Goal: Transaction & Acquisition: Download file/media

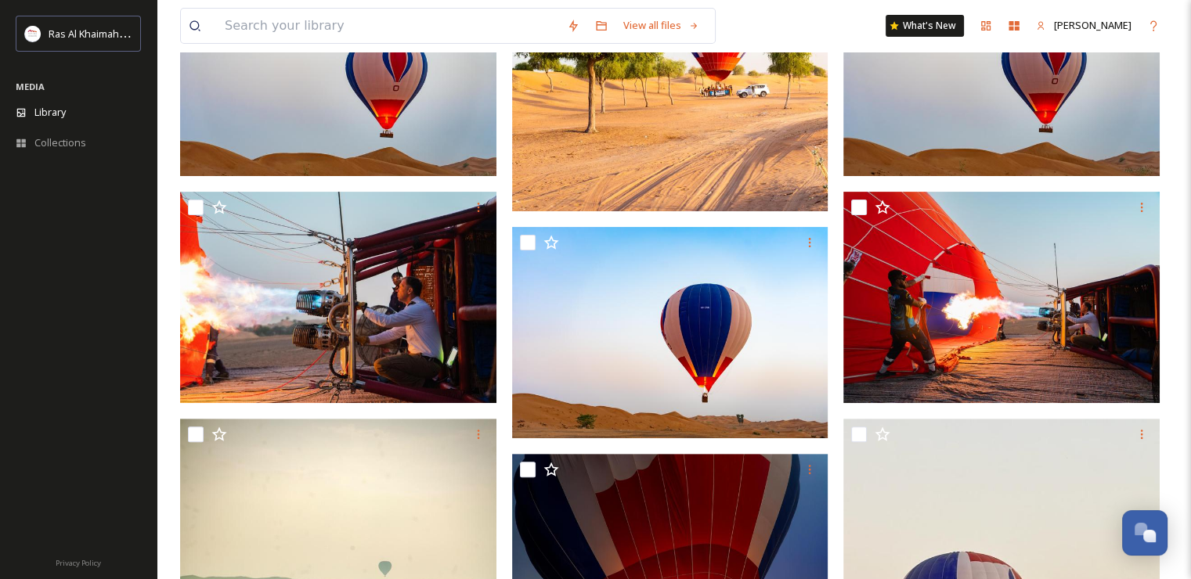
scroll to position [470, 0]
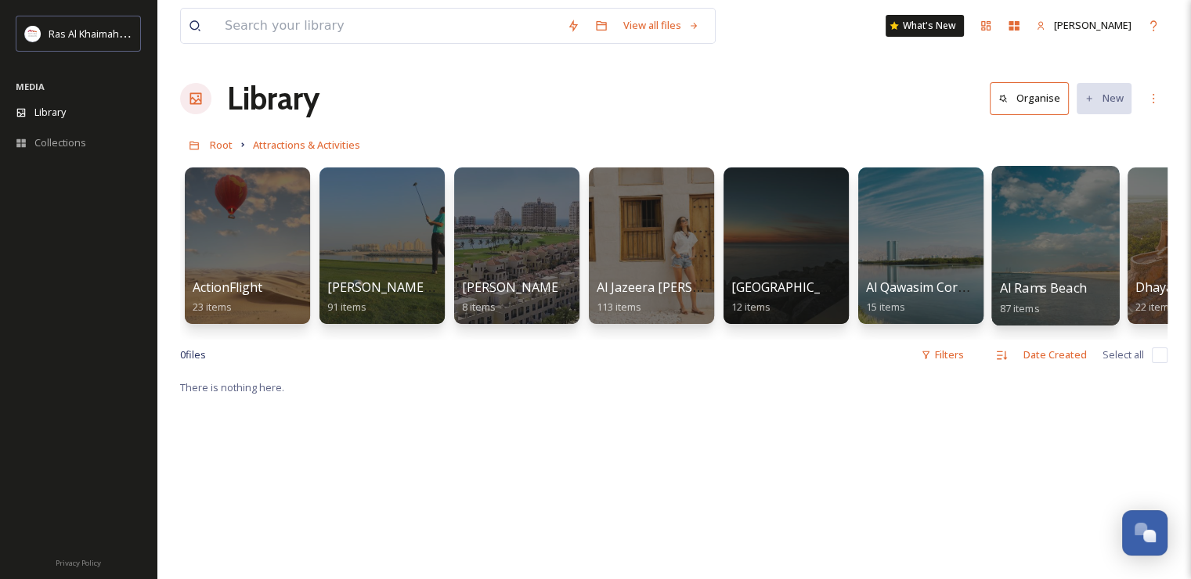
click at [1009, 259] on div at bounding box center [1055, 246] width 128 height 160
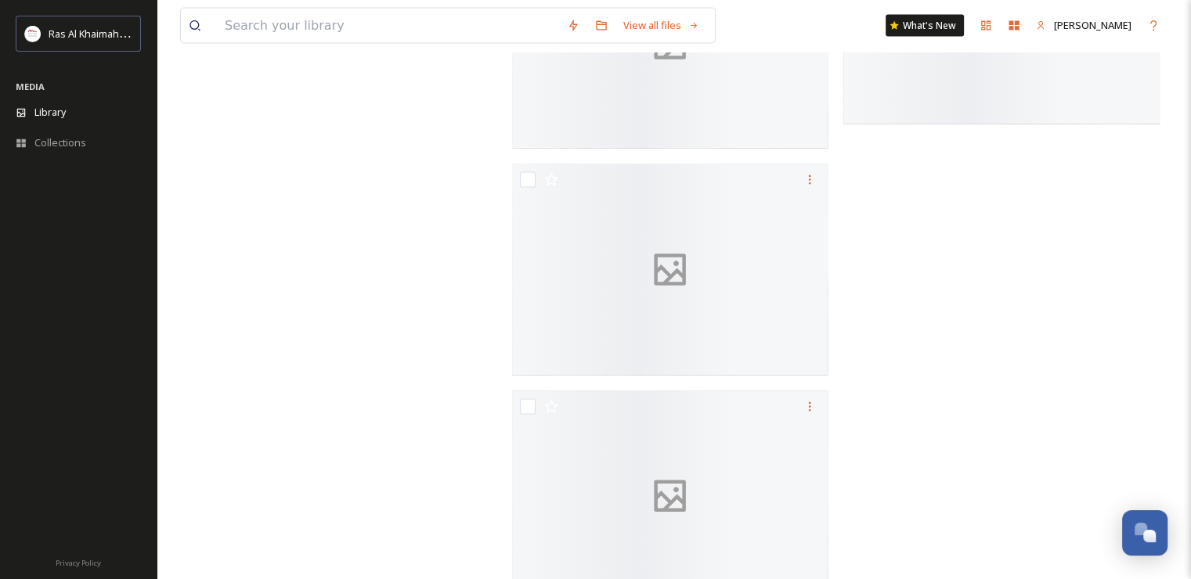
scroll to position [3288, 0]
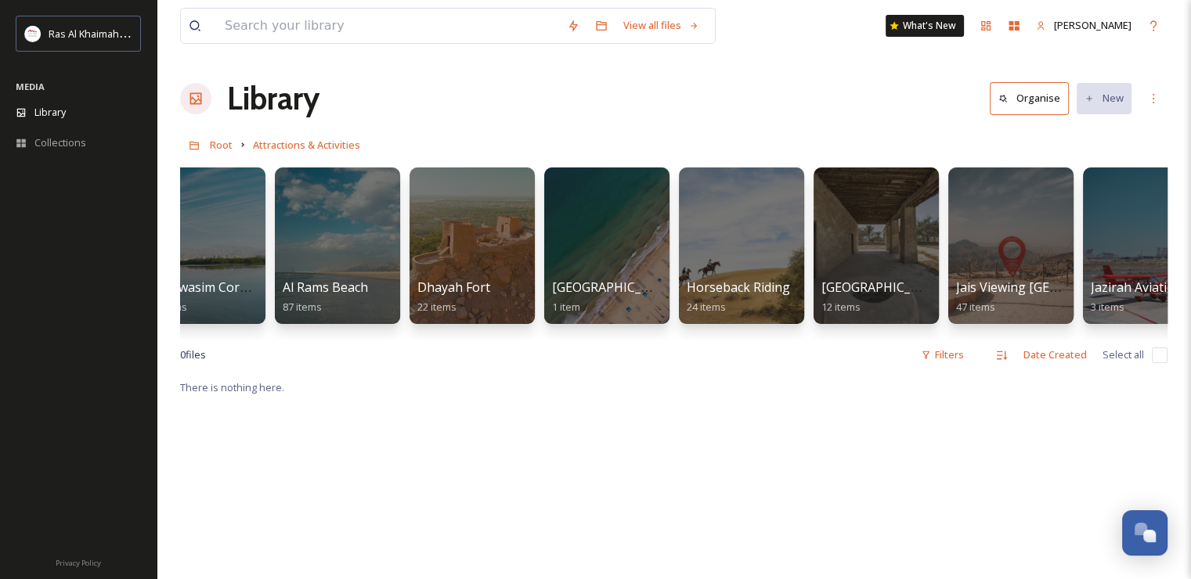
scroll to position [0, 720]
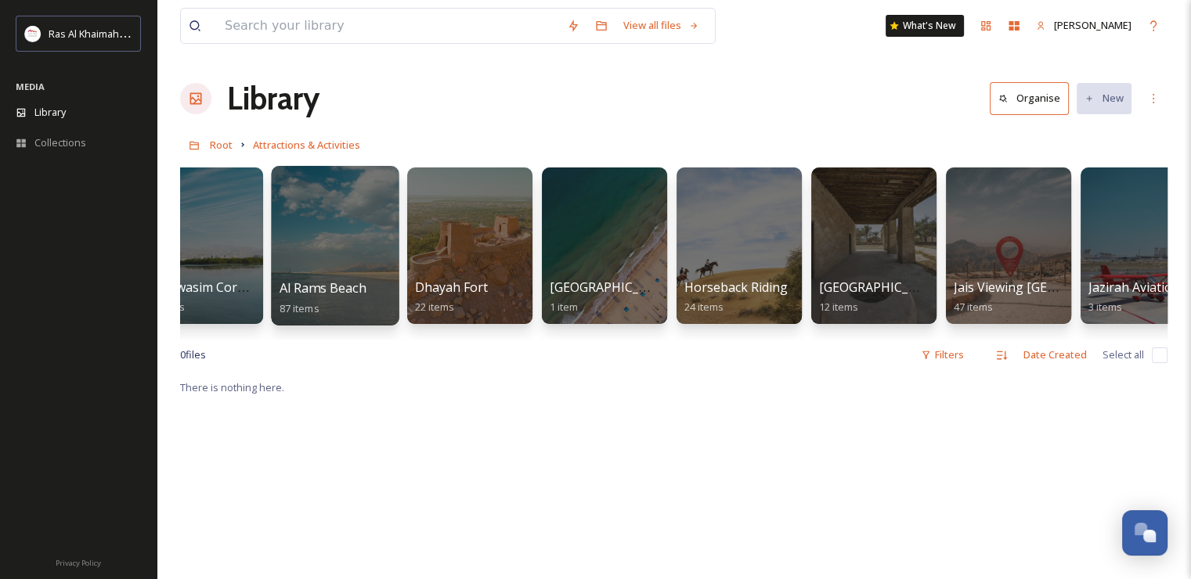
click at [320, 225] on div at bounding box center [335, 246] width 128 height 160
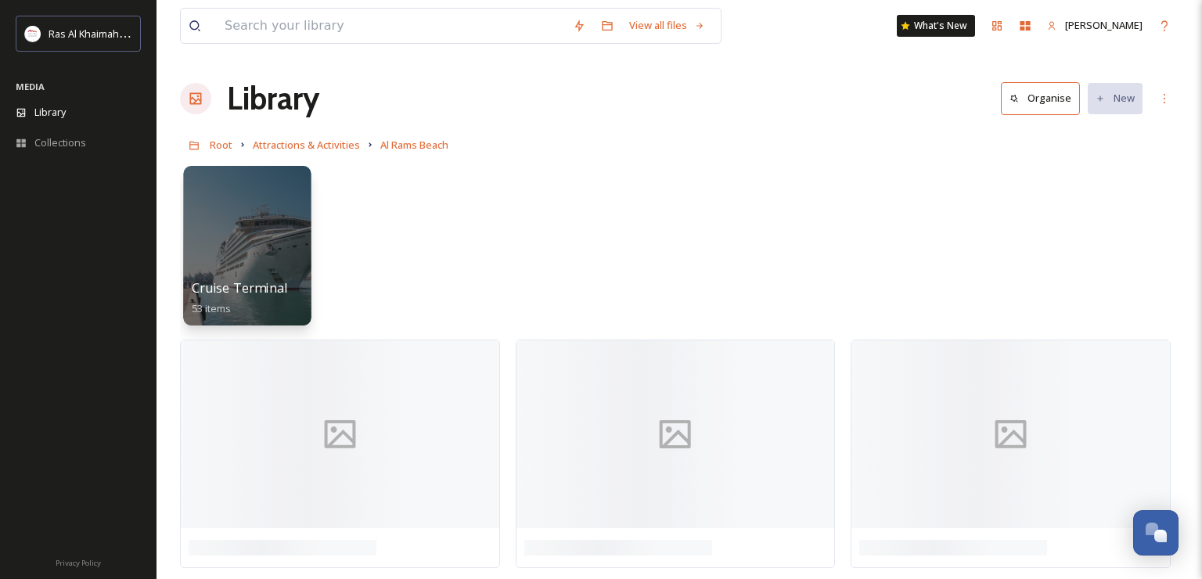
click at [279, 240] on div at bounding box center [247, 246] width 128 height 160
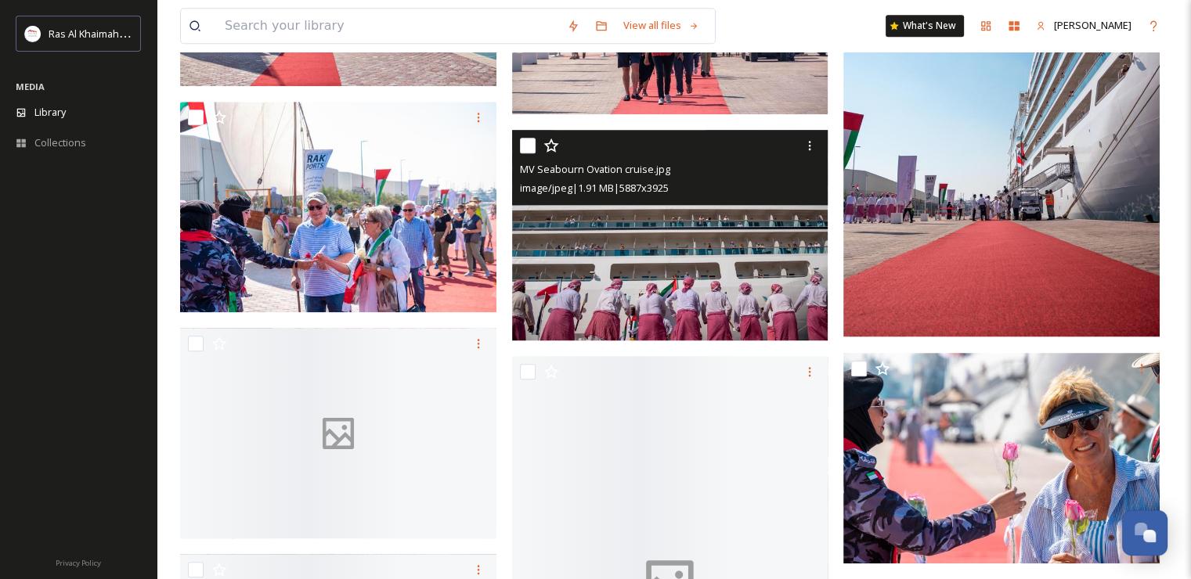
scroll to position [1566, 0]
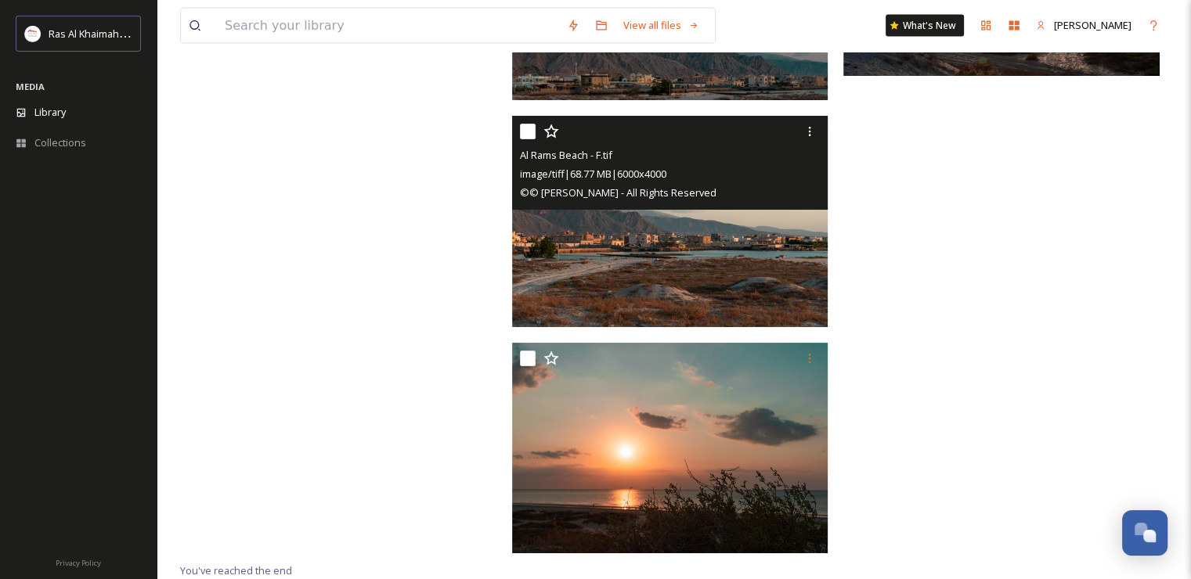
scroll to position [3307, 0]
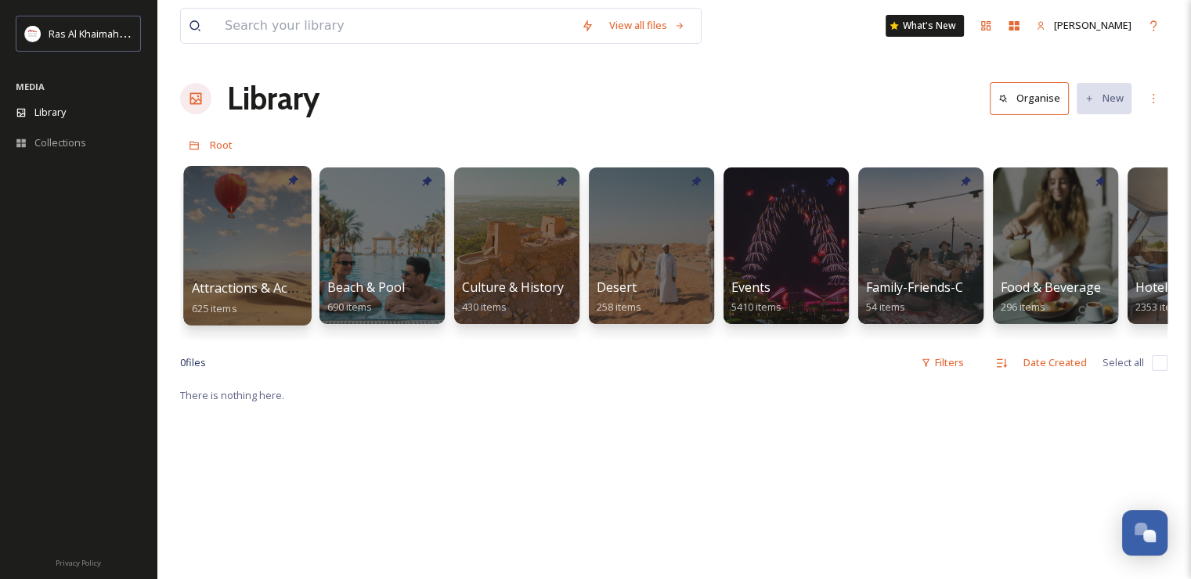
click at [258, 238] on div at bounding box center [247, 246] width 128 height 160
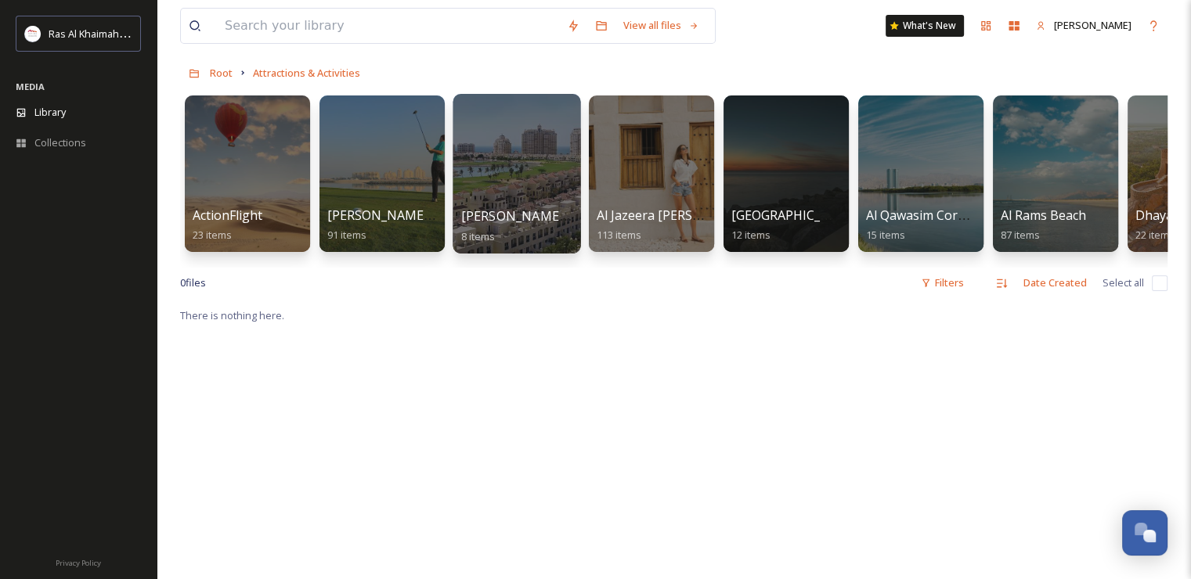
scroll to position [78, 0]
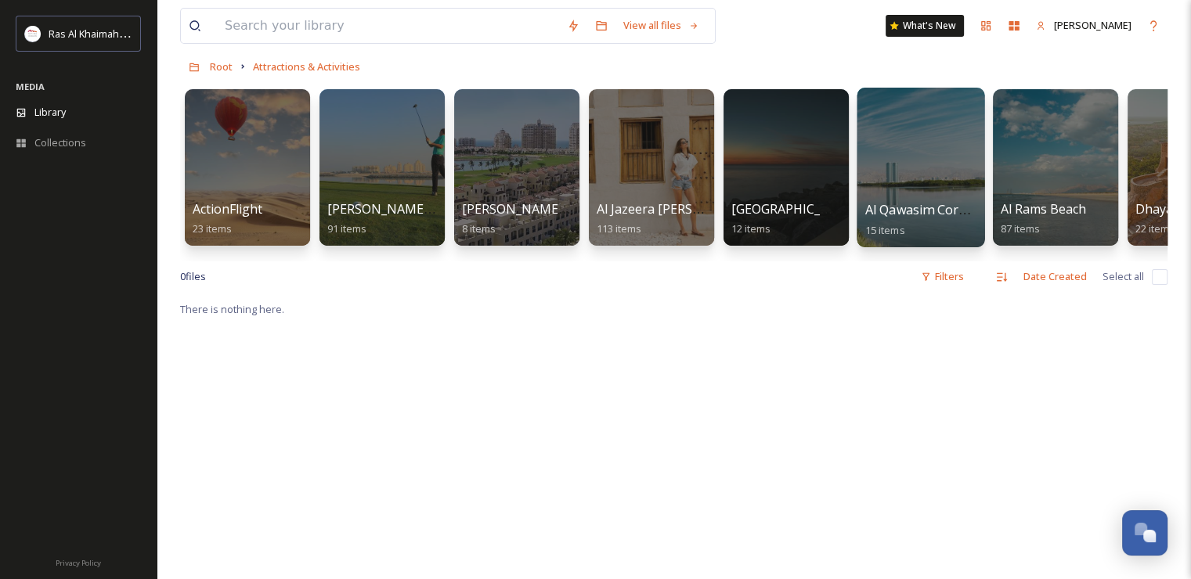
click at [933, 186] on div at bounding box center [920, 168] width 128 height 160
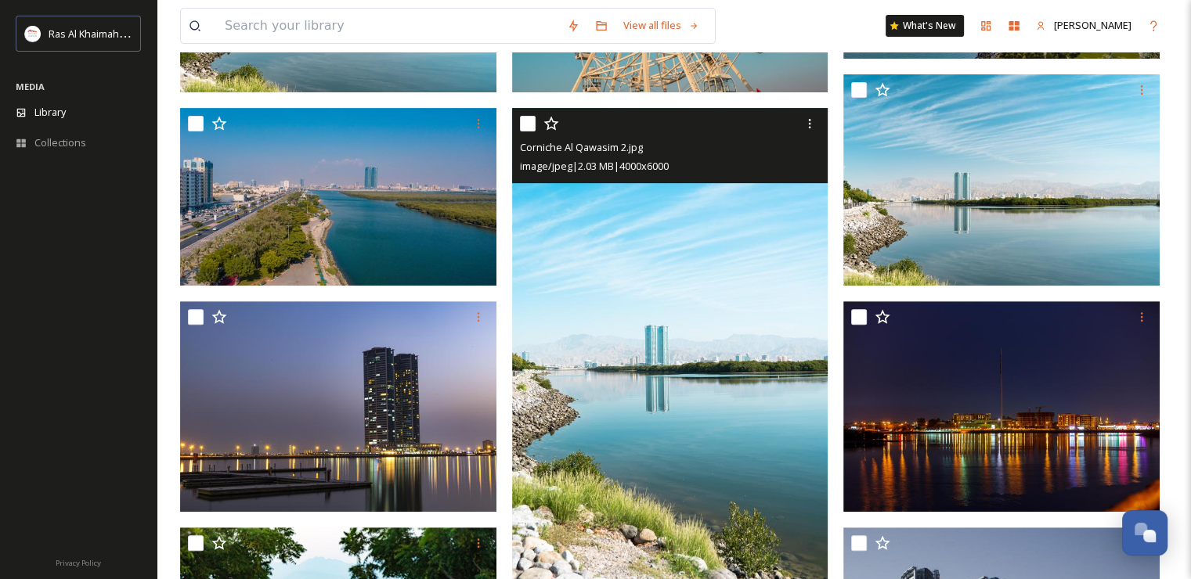
scroll to position [548, 0]
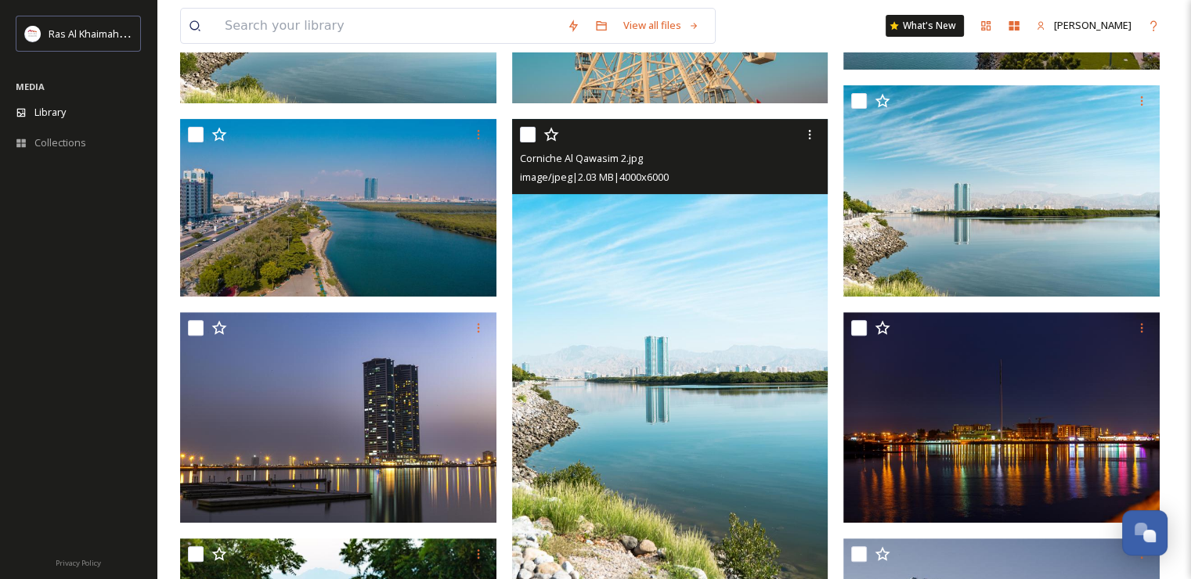
click at [630, 279] on img at bounding box center [670, 356] width 316 height 474
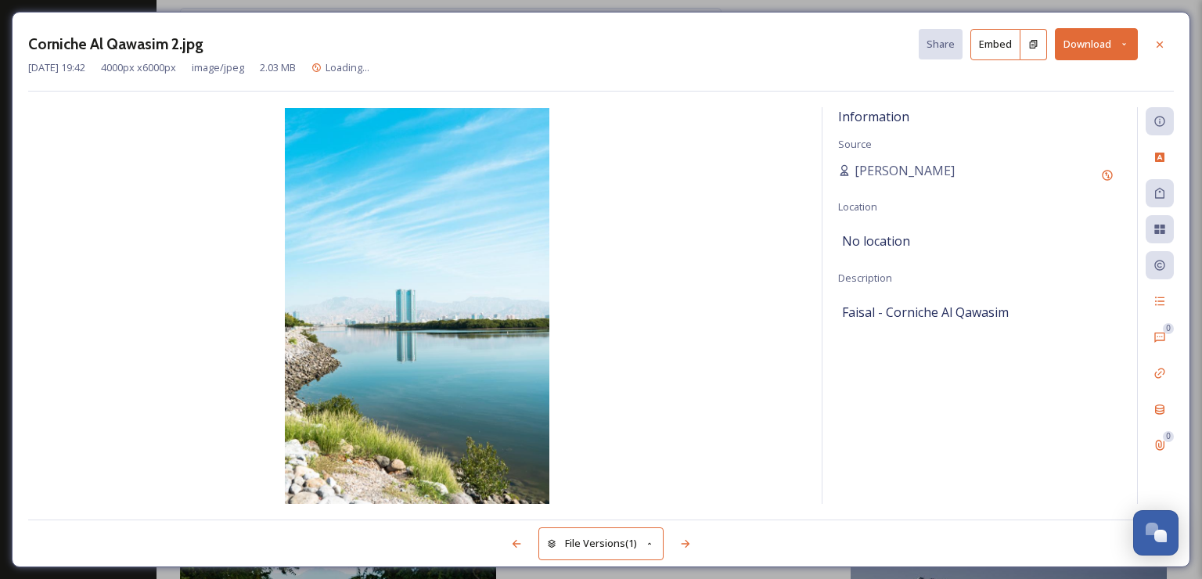
click at [1093, 48] on button "Download" at bounding box center [1096, 44] width 83 height 32
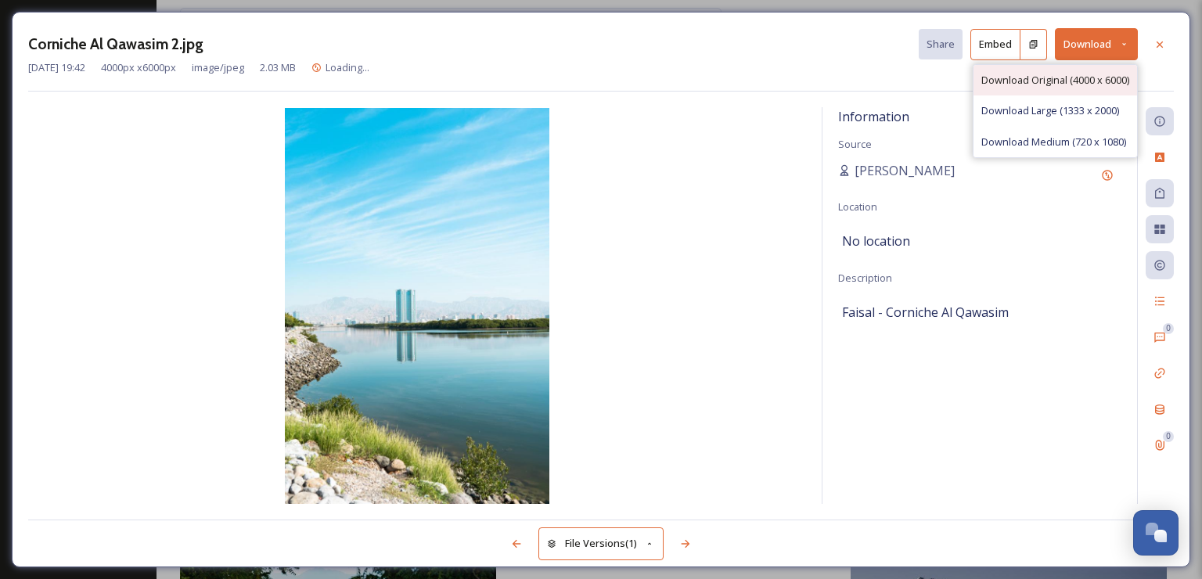
click at [1043, 91] on div "Download Original (4000 x 6000)" at bounding box center [1056, 80] width 164 height 31
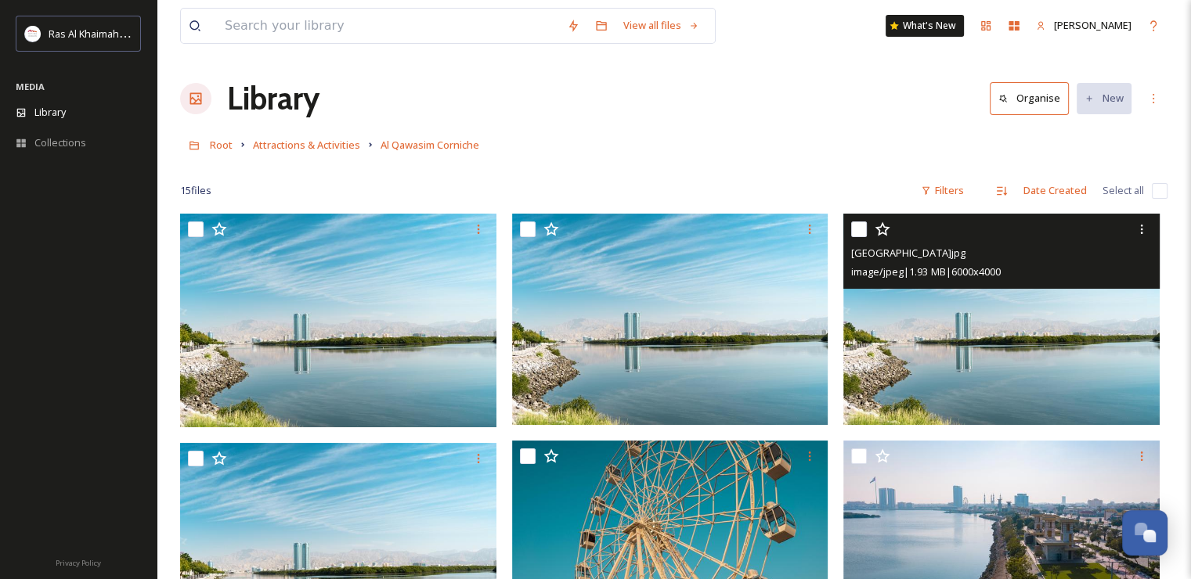
click at [978, 326] on img at bounding box center [1001, 319] width 316 height 211
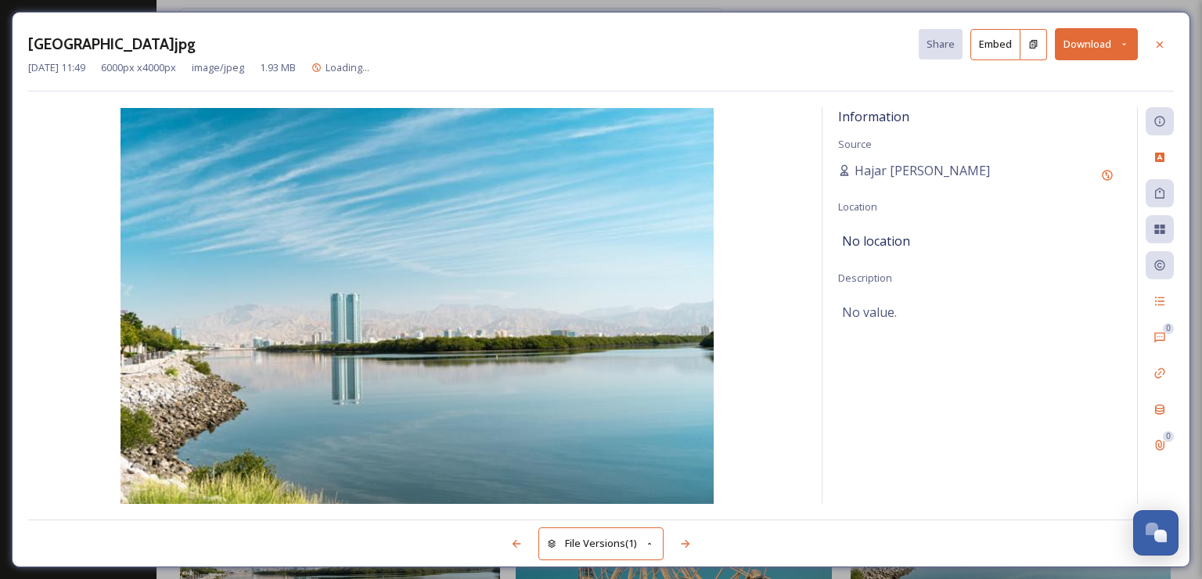
click at [1065, 55] on button "Download" at bounding box center [1096, 44] width 83 height 32
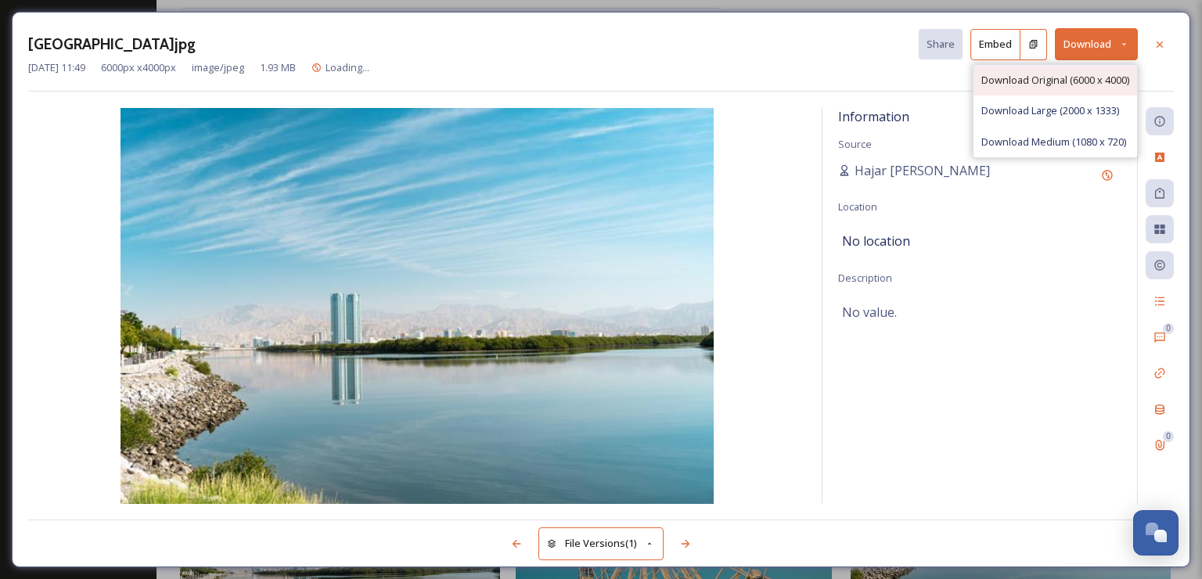
click at [1071, 74] on span "Download Original (6000 x 4000)" at bounding box center [1056, 80] width 148 height 15
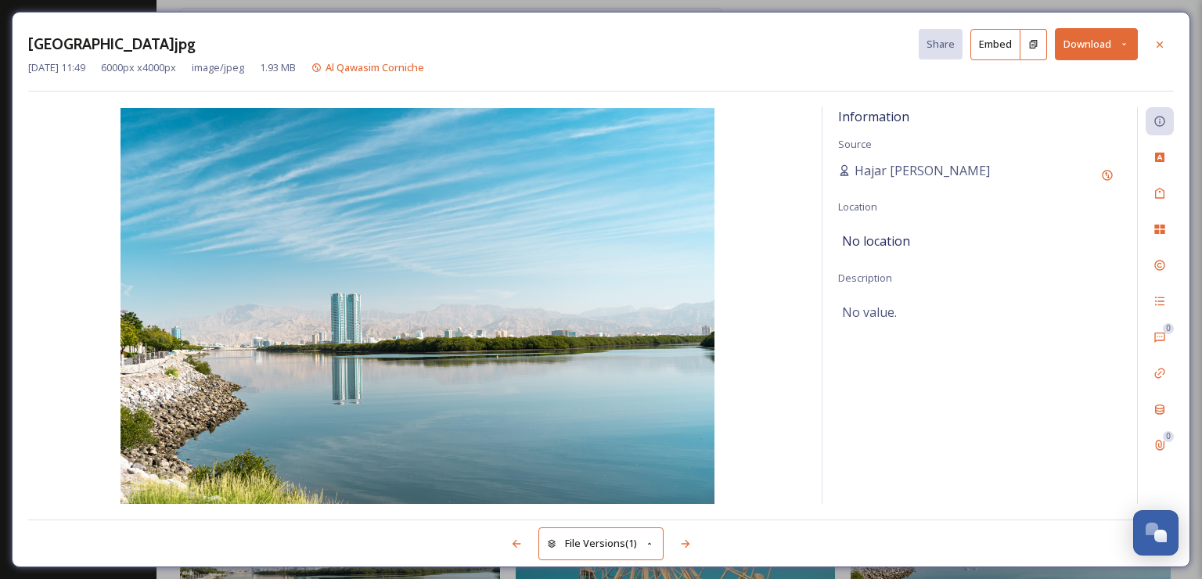
click at [52, 19] on div "[GEOGRAPHIC_DATA]jpg Share Embed Download [DATE] 11:49 6000 px x 4000 px image/…" at bounding box center [601, 290] width 1179 height 556
click at [1165, 45] on div at bounding box center [1160, 45] width 28 height 28
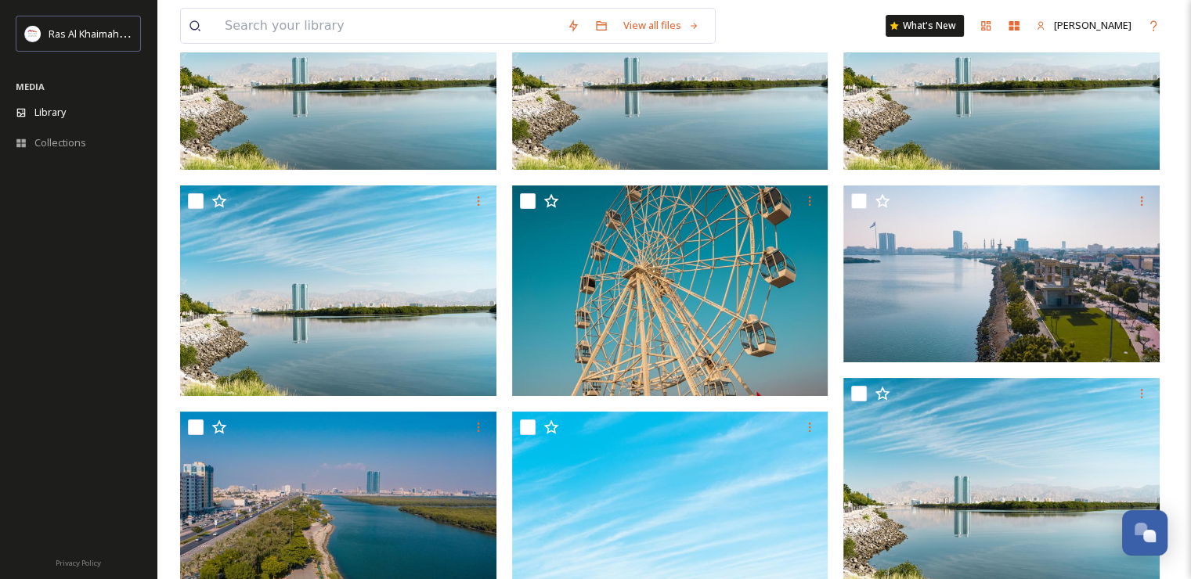
scroll to position [78, 0]
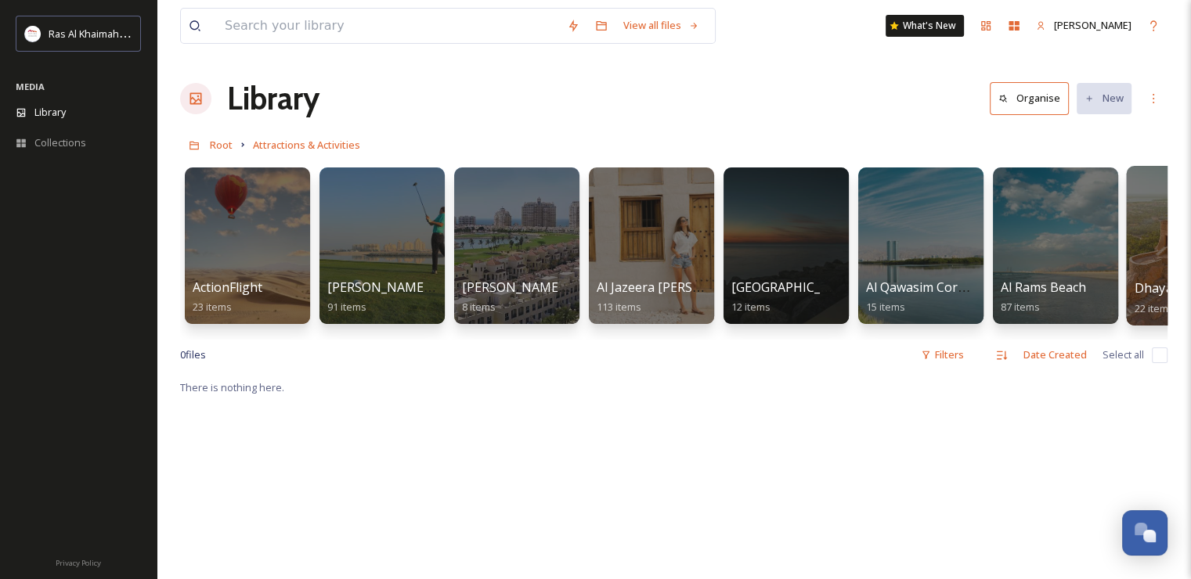
click at [1140, 258] on div at bounding box center [1190, 246] width 128 height 160
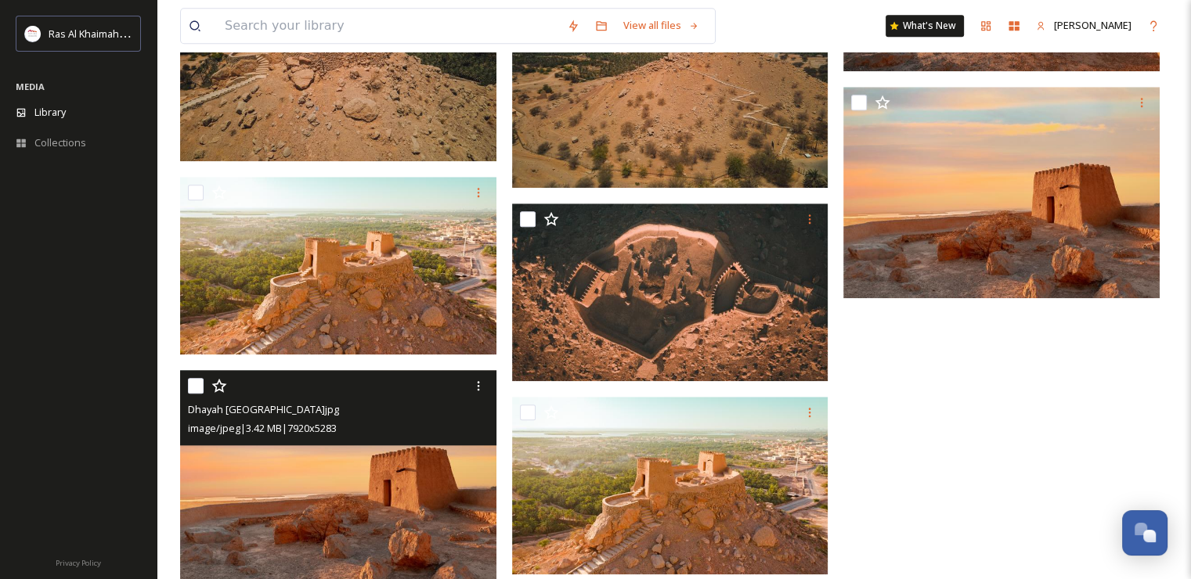
scroll to position [1409, 0]
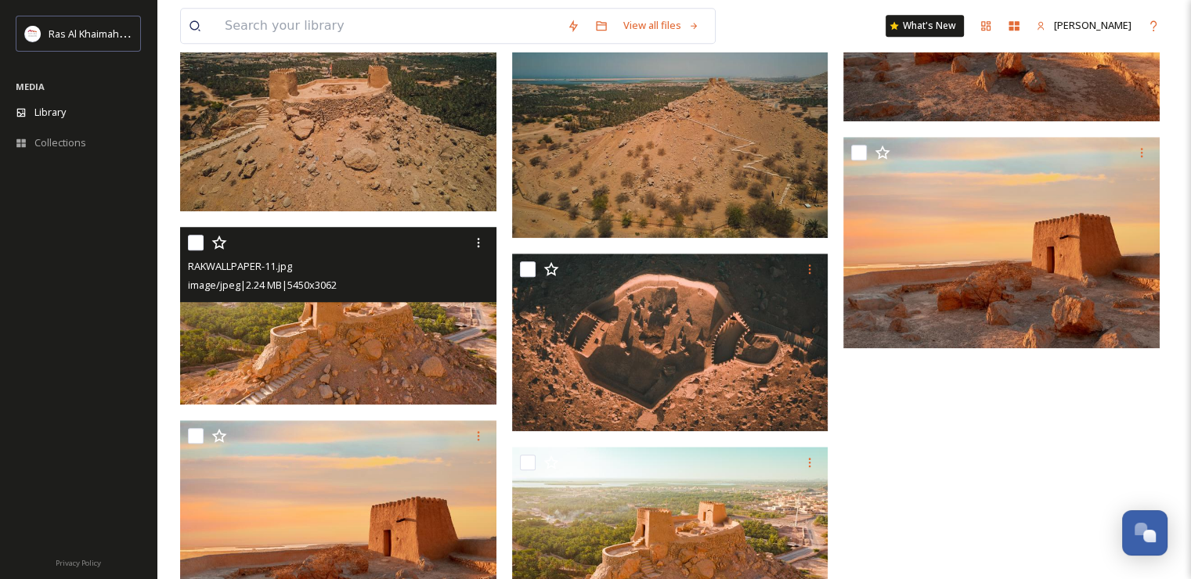
click at [372, 329] on img at bounding box center [338, 316] width 316 height 178
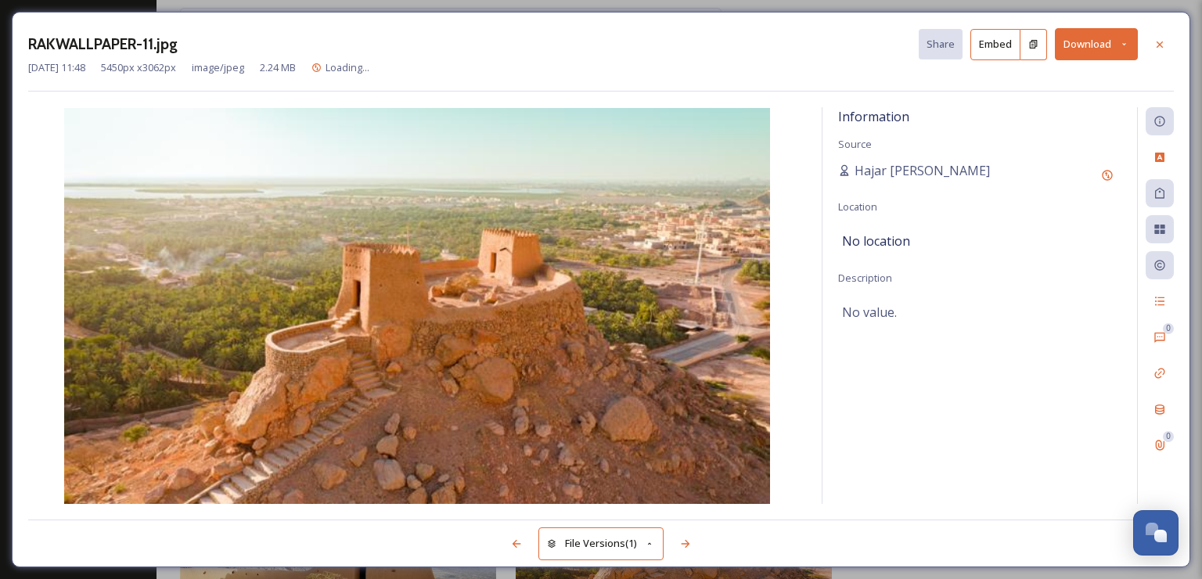
click at [1080, 46] on button "Download" at bounding box center [1096, 44] width 83 height 32
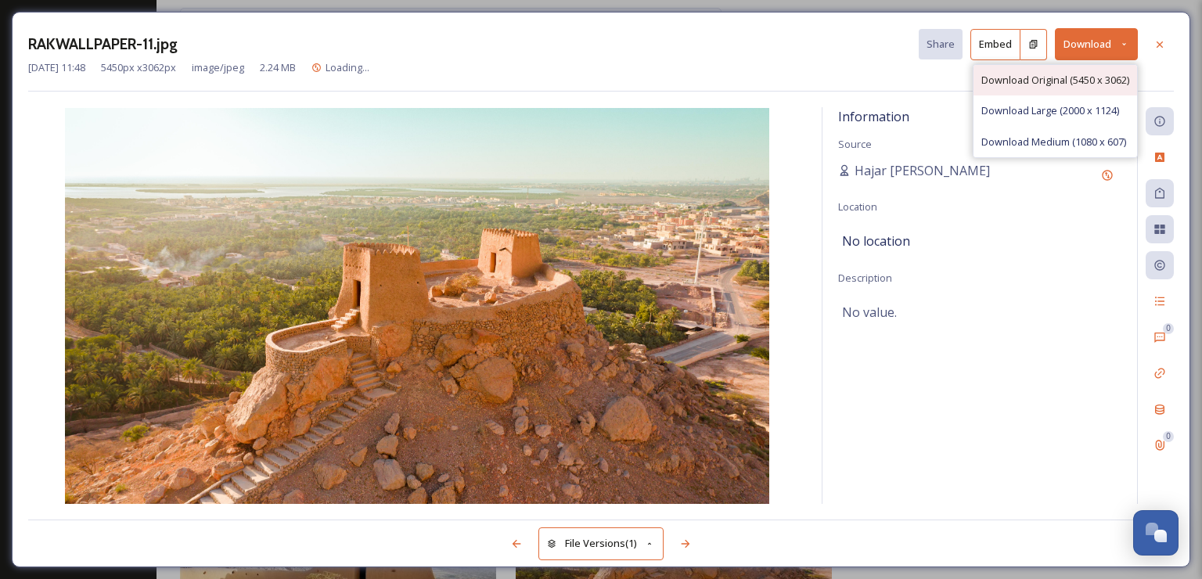
click at [1048, 75] on span "Download Original (5450 x 3062)" at bounding box center [1056, 80] width 148 height 15
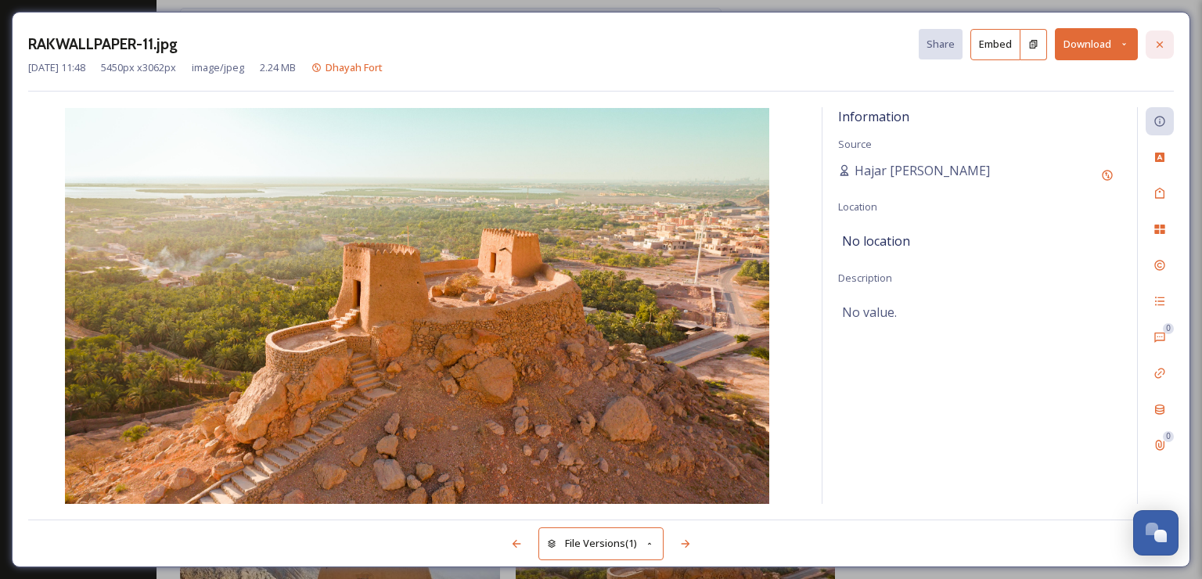
click at [1158, 44] on icon at bounding box center [1160, 44] width 13 height 13
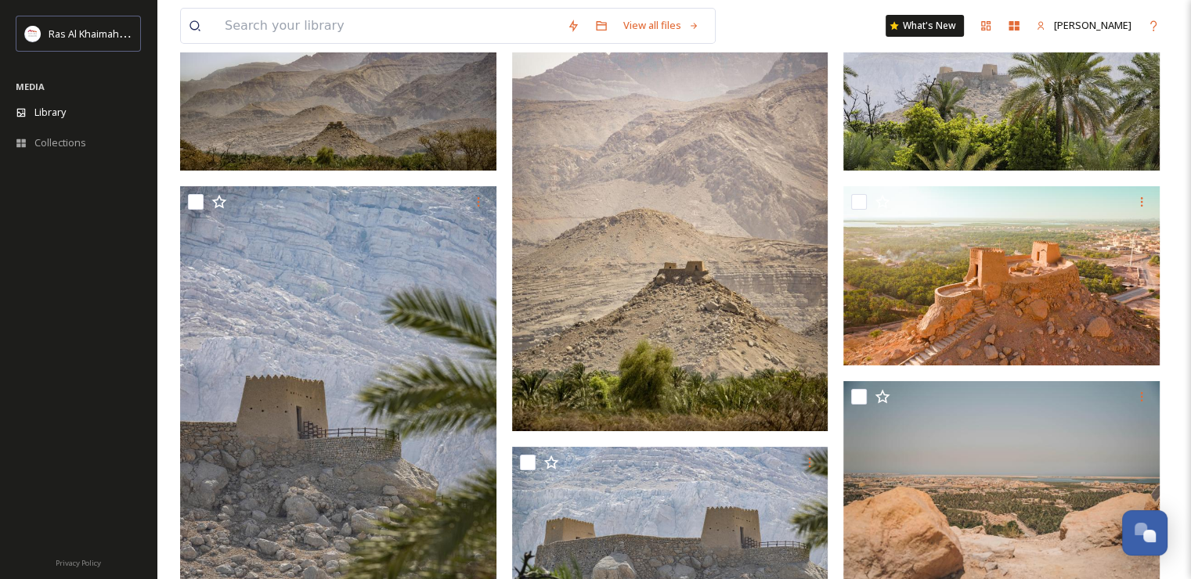
scroll to position [250, 0]
